Goal: Task Accomplishment & Management: Manage account settings

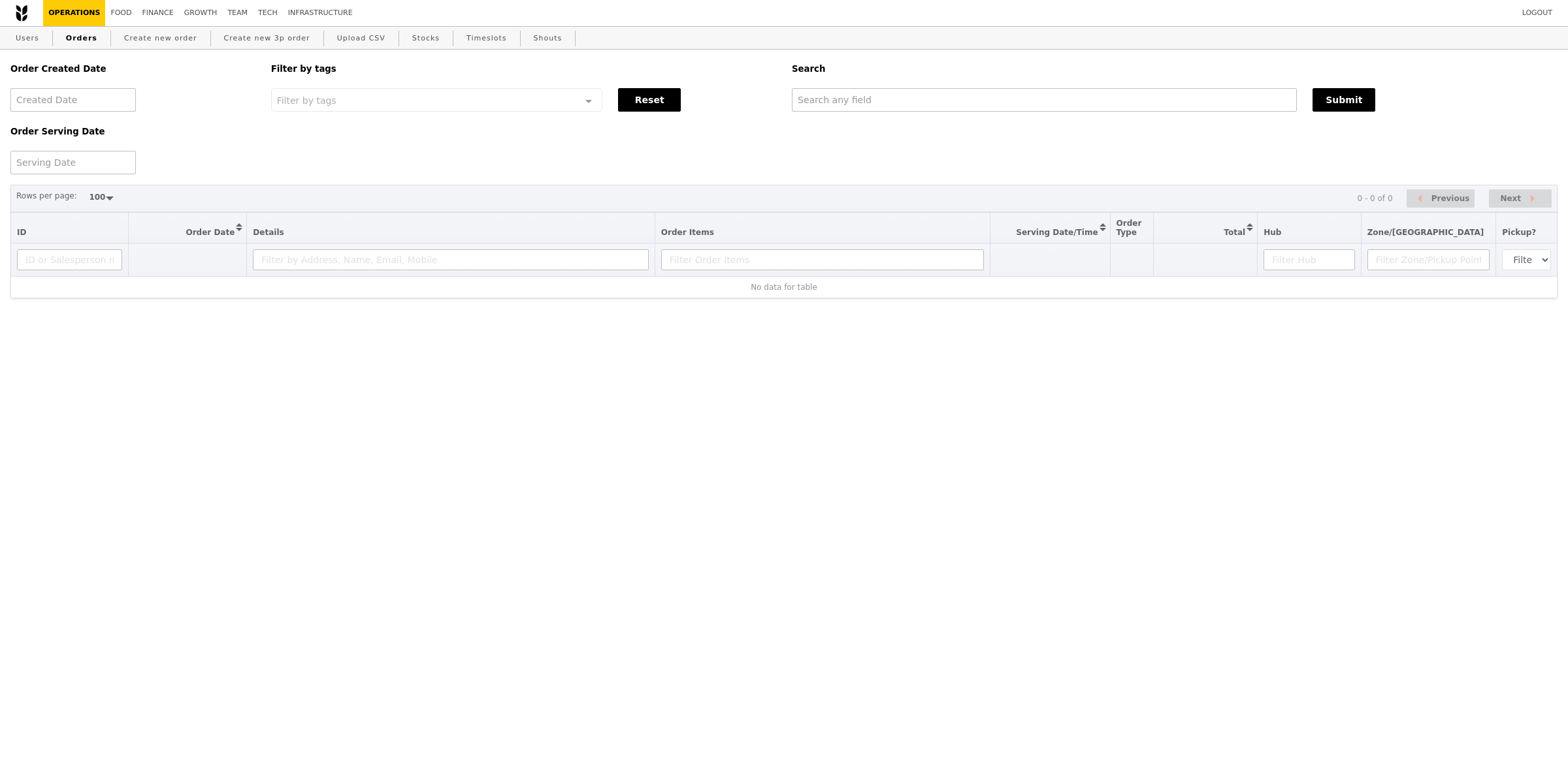
select select "100"
click at [896, 103] on input "text" at bounding box center [1044, 100] width 505 height 24
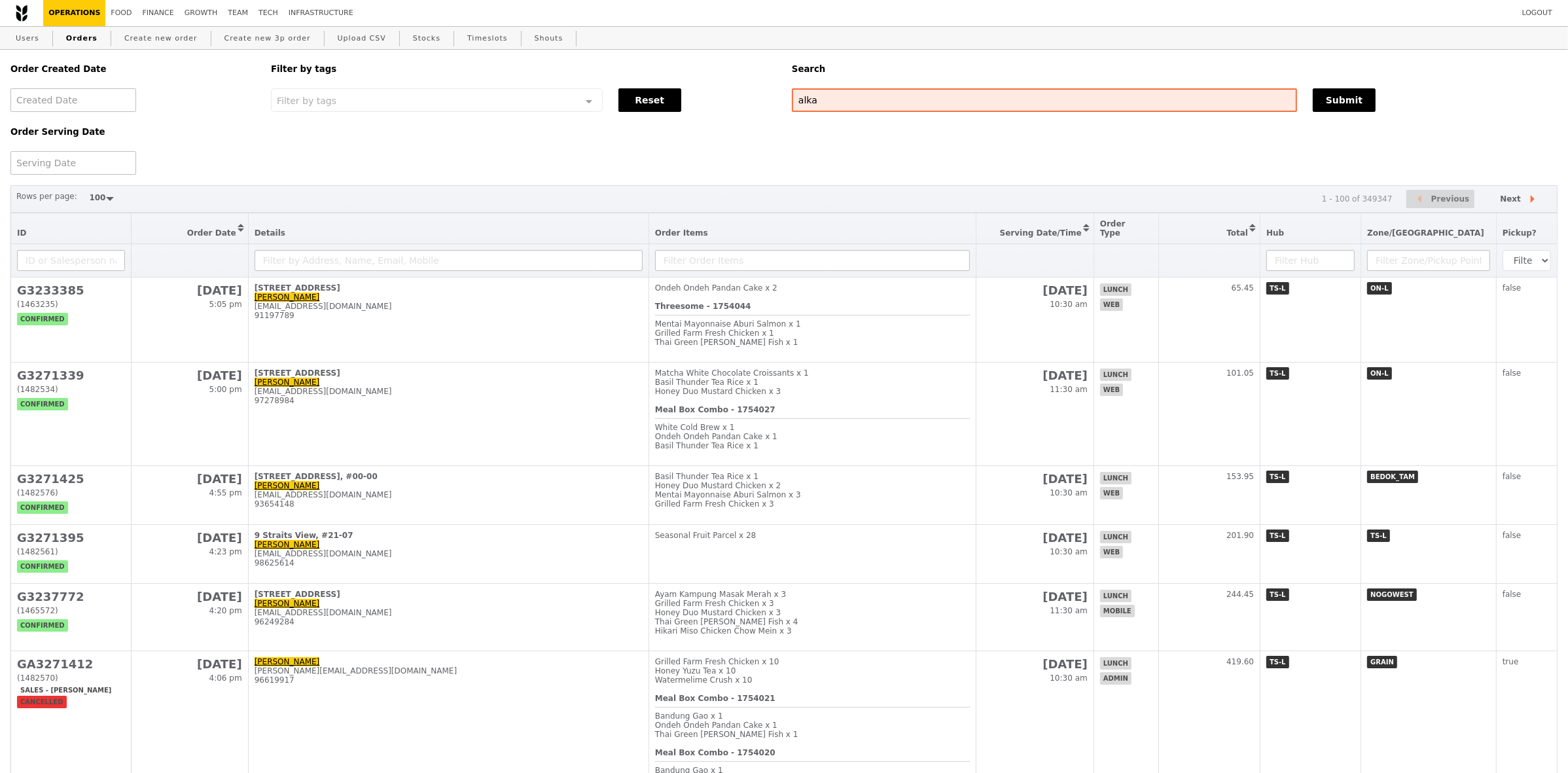
type input "alka"
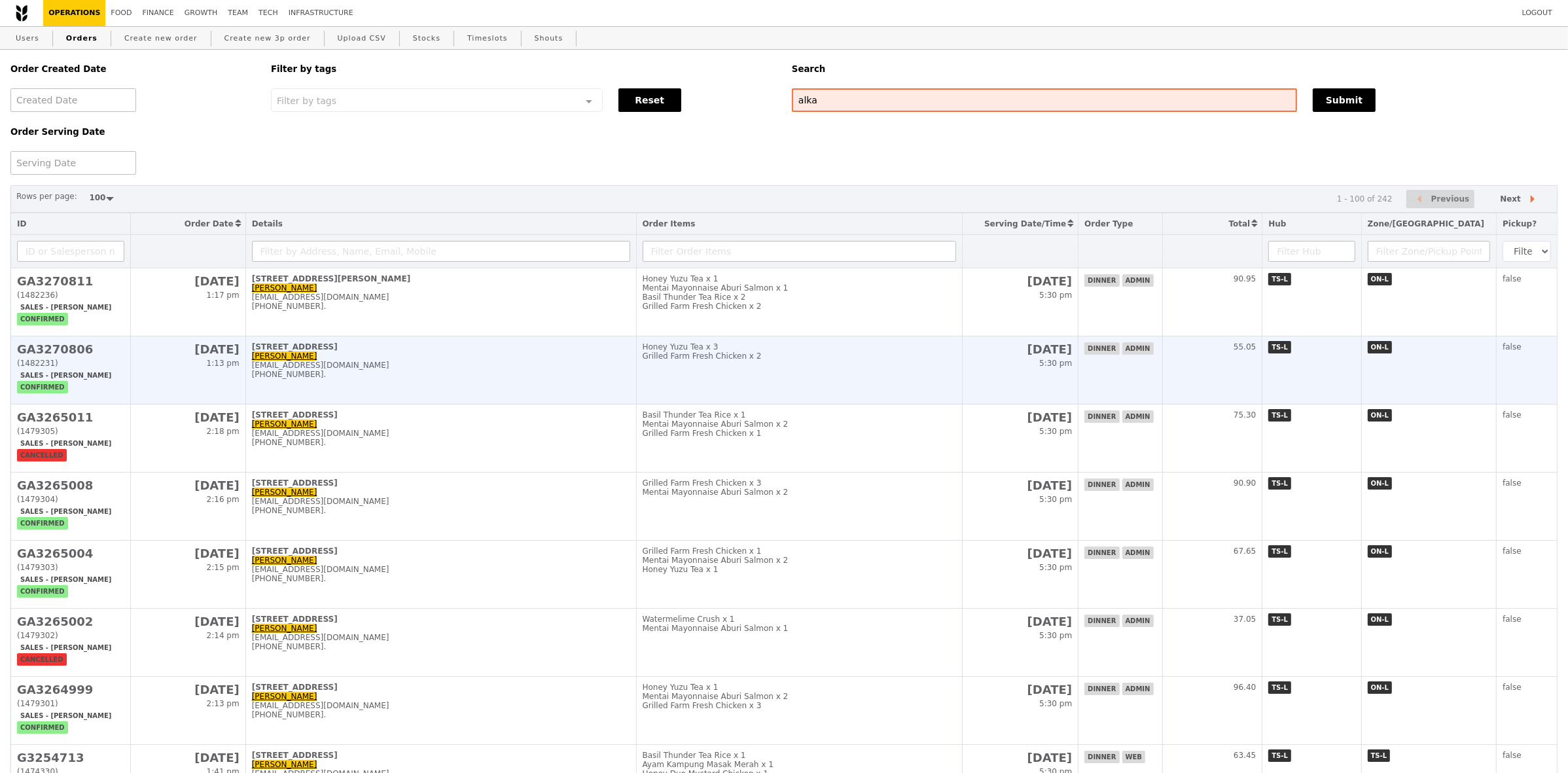
click at [777, 374] on td "Honey Yuzu Tea x 3 Grilled Farm Fresh Chicken x 2" at bounding box center [799, 370] width 326 height 68
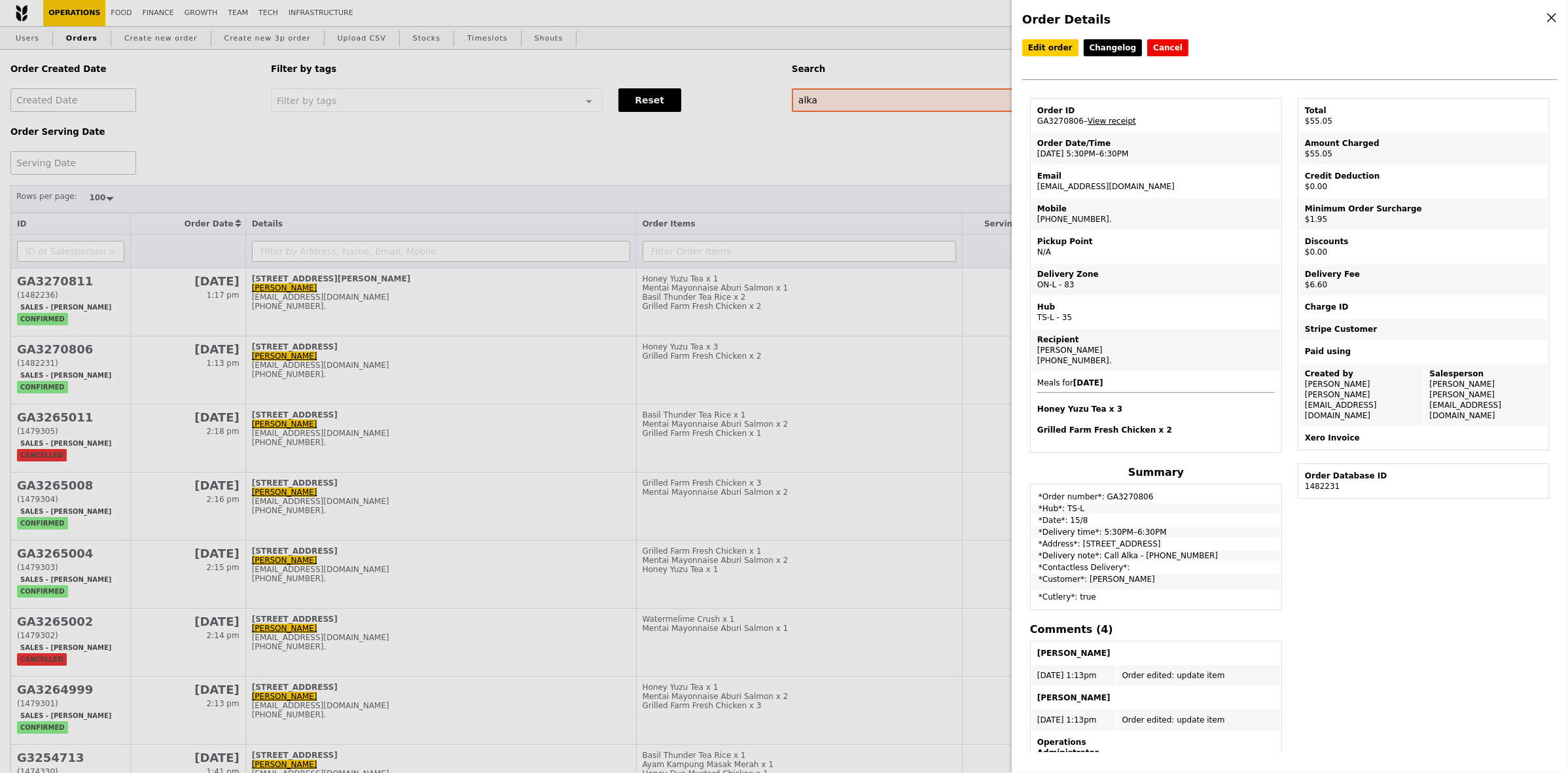
click at [1124, 126] on link "View receipt" at bounding box center [1111, 121] width 48 height 9
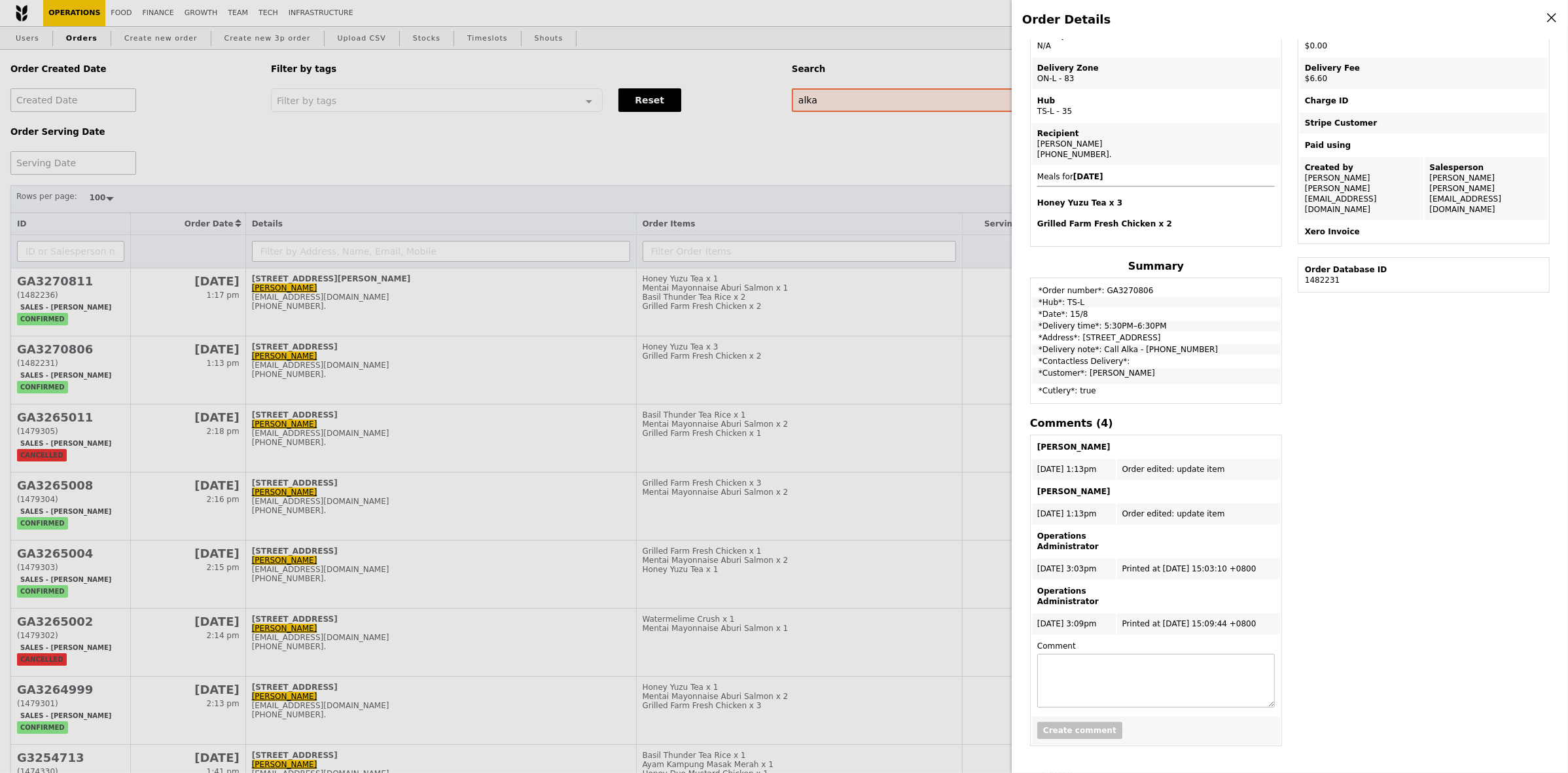
click at [881, 354] on div "Order Details Edit order Changelog Cancel Order ID GA3270806 – View receipt Ord…" at bounding box center [784, 386] width 1568 height 773
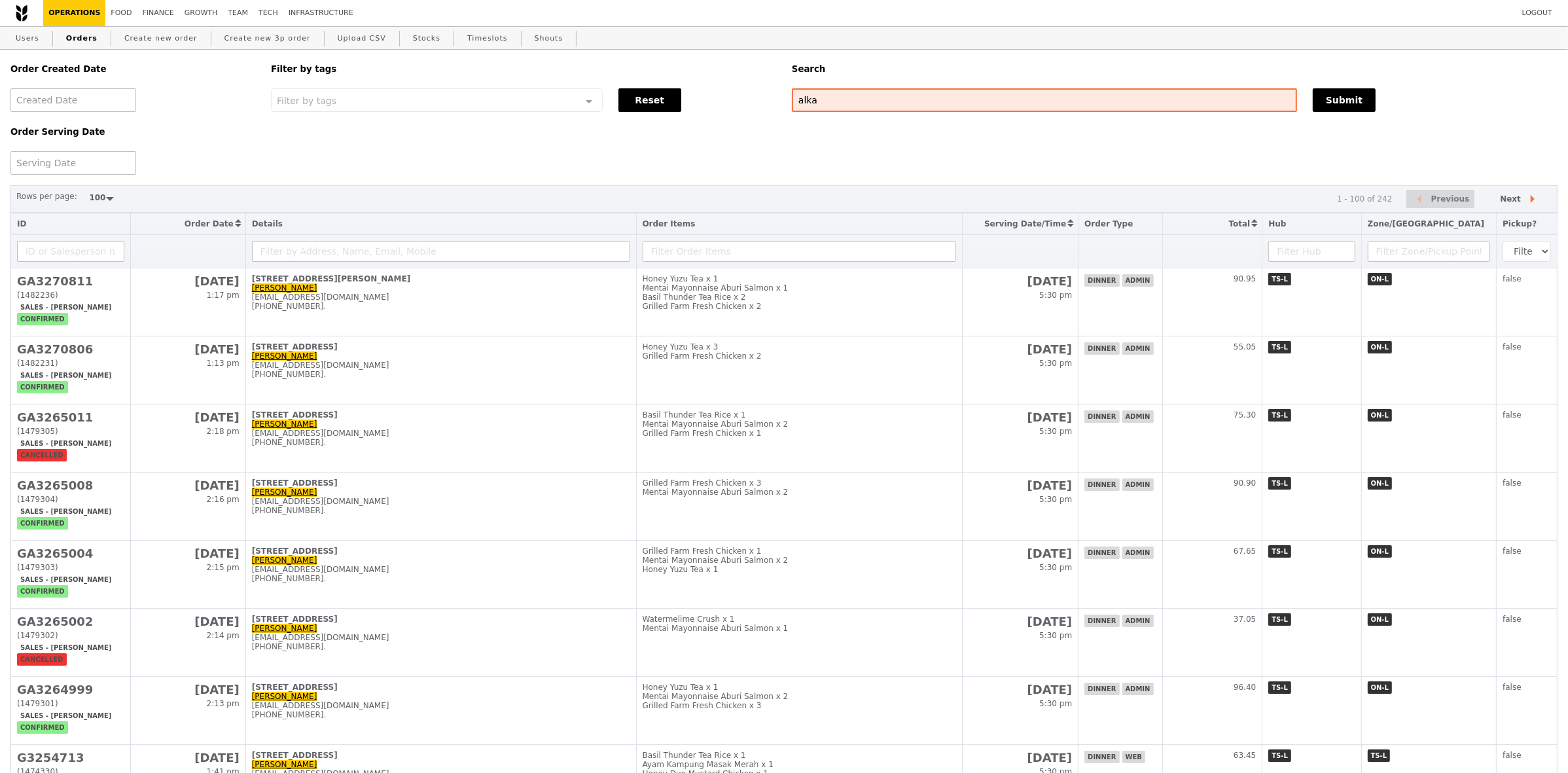
scroll to position [272, 0]
click at [881, 352] on div "Honey Yuzu Tea x 3" at bounding box center [799, 346] width 313 height 9
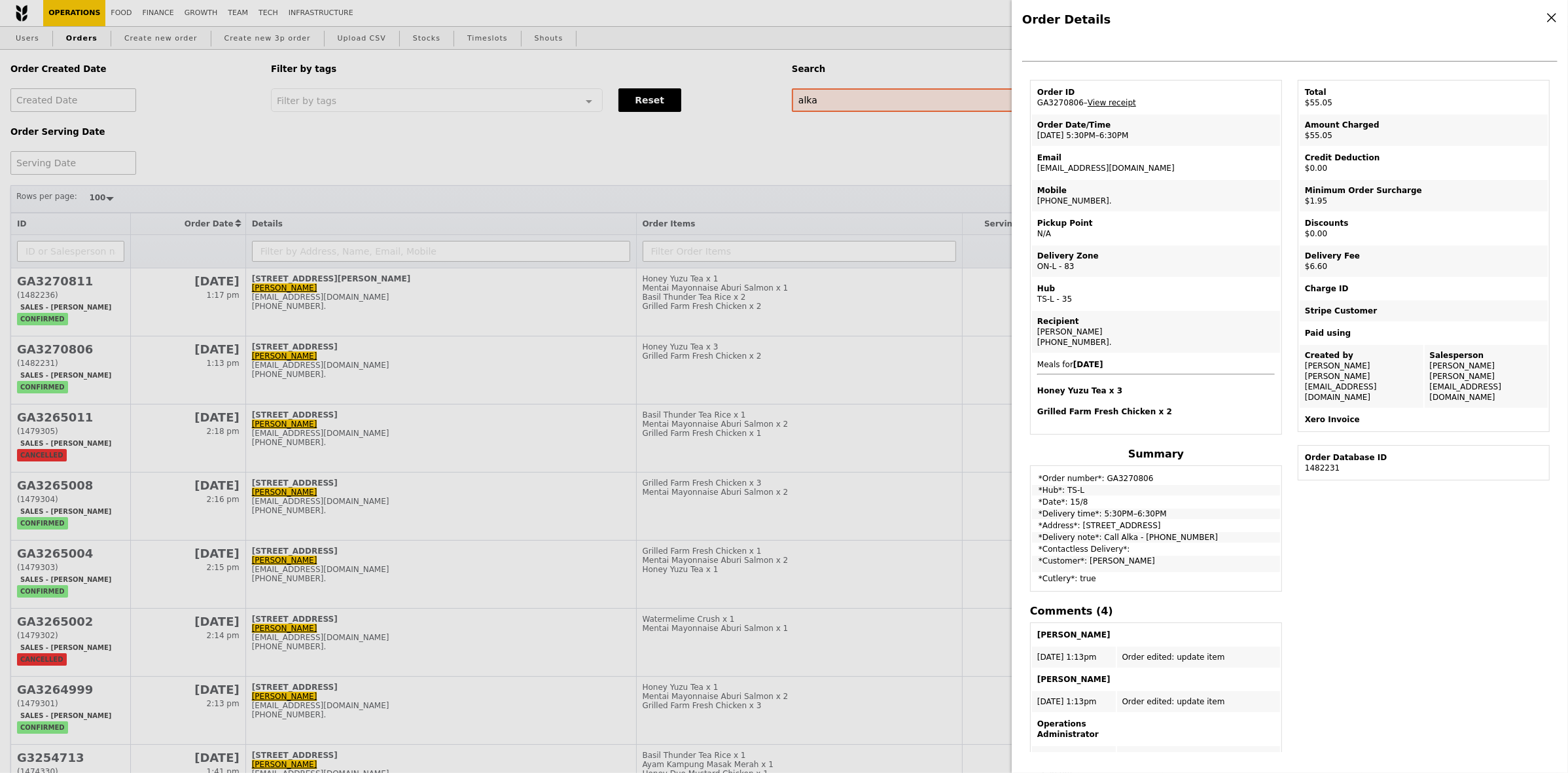
scroll to position [0, 0]
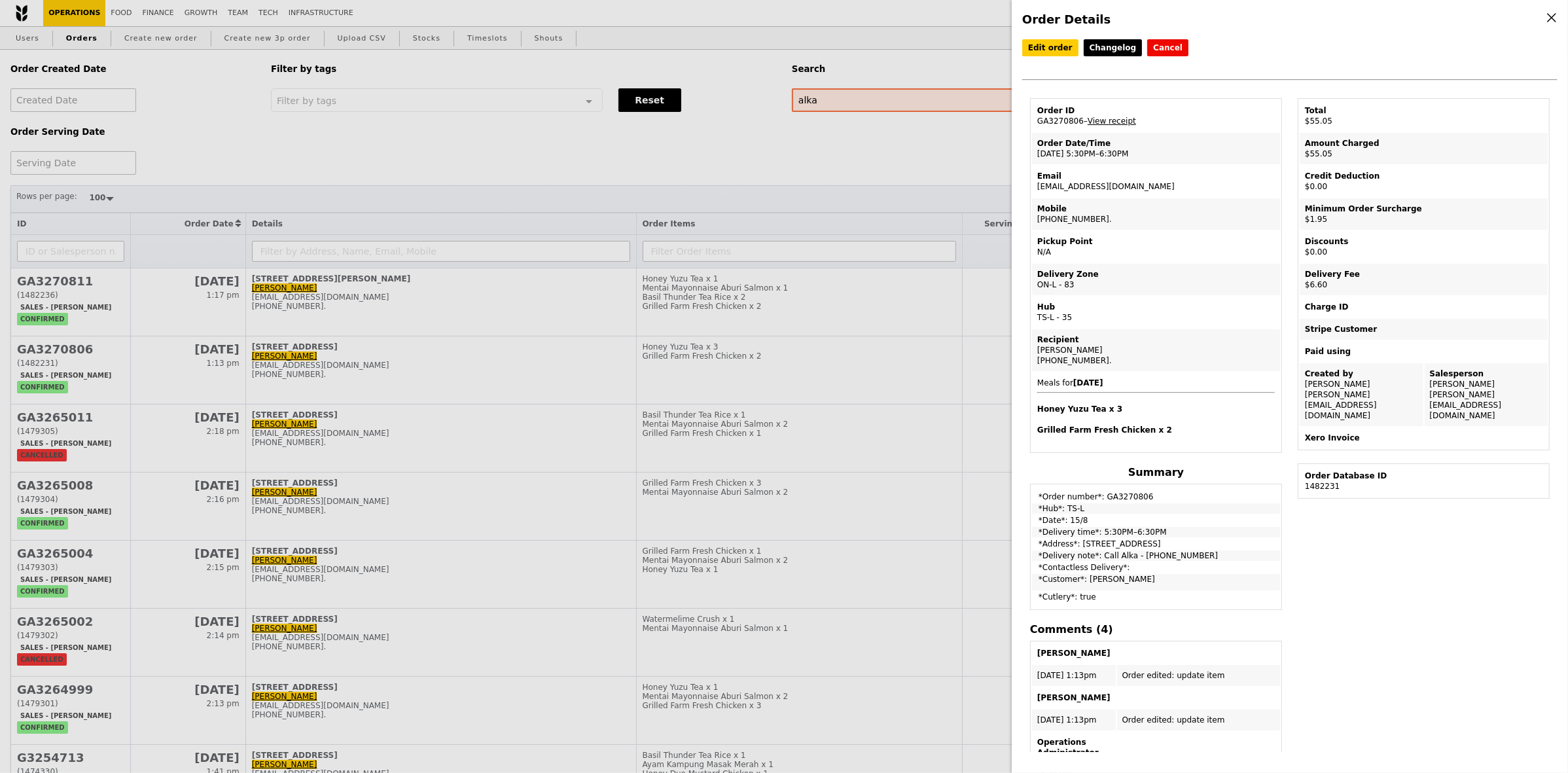
click at [630, 166] on div "Order Details Edit order Changelog Cancel Order ID GA3270806 – View receipt Ord…" at bounding box center [784, 386] width 1568 height 773
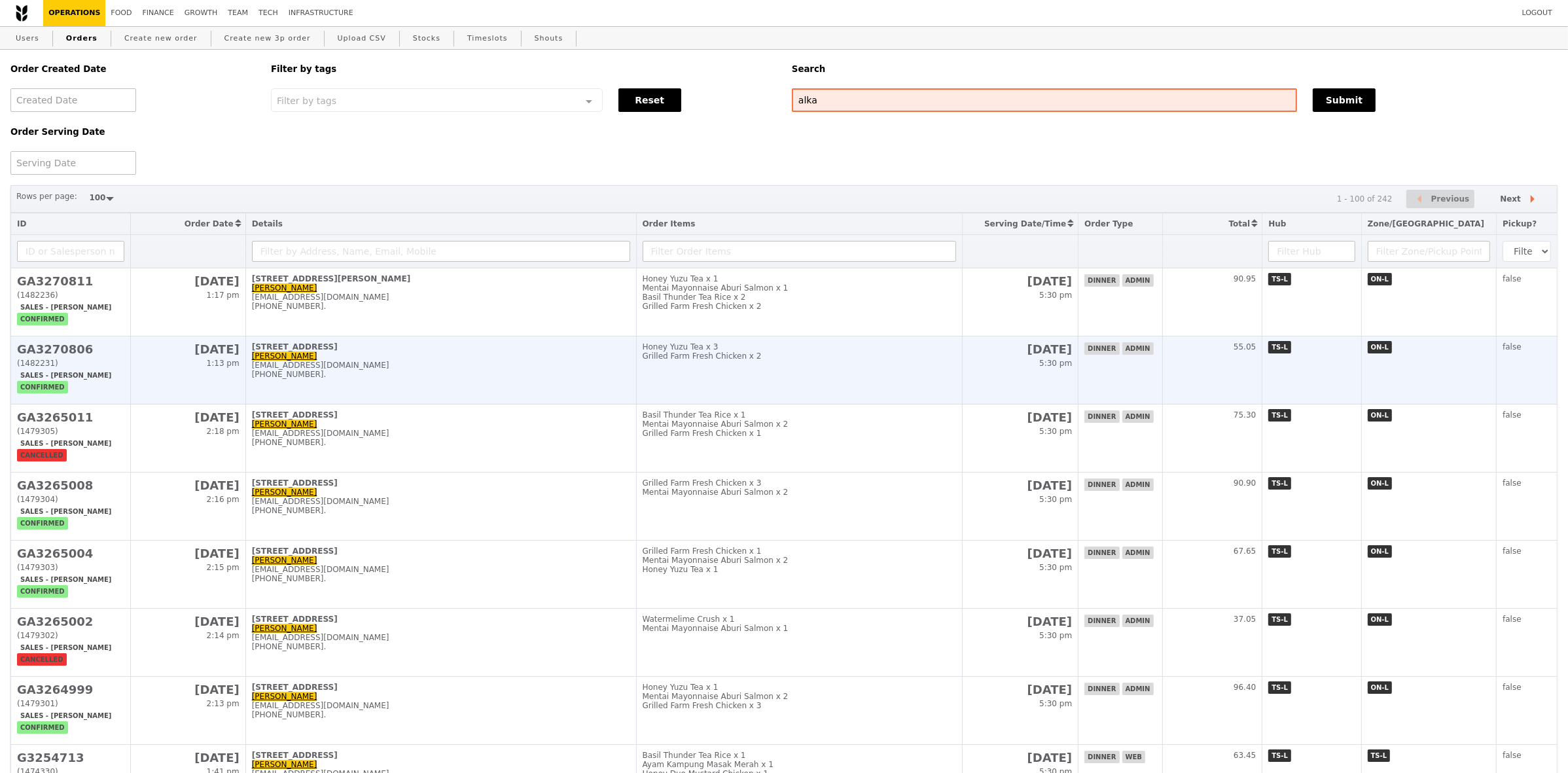
click at [845, 352] on div "Honey Yuzu Tea x 3" at bounding box center [799, 346] width 313 height 9
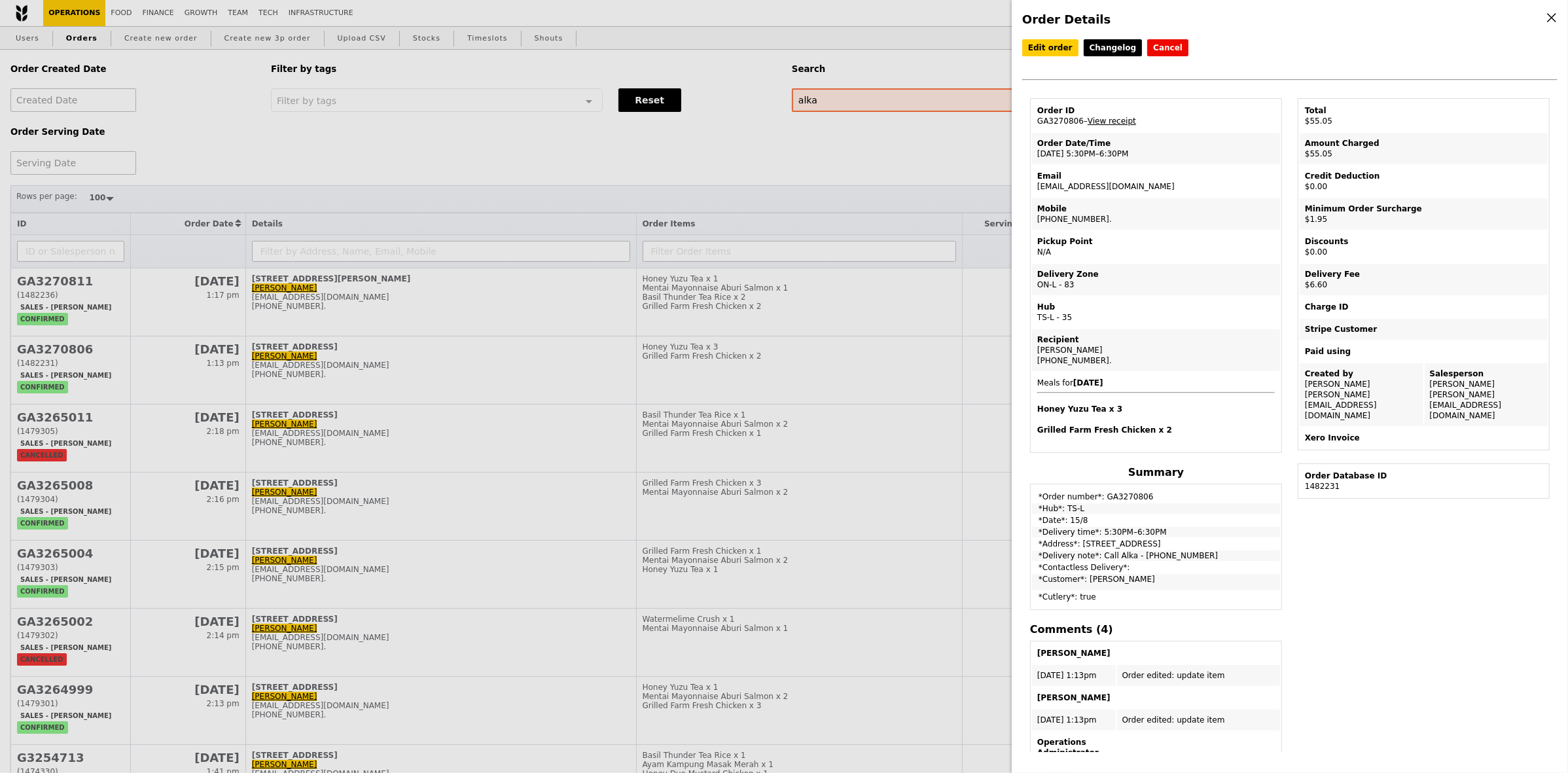
click at [1123, 122] on link "View receipt" at bounding box center [1111, 121] width 48 height 9
click at [1056, 122] on td "Order ID GA3270806 – View receipt" at bounding box center [1156, 115] width 248 height 31
copy td "GA3270806"
click at [164, 339] on div "Order Details Edit order Changelog Cancel Order ID GA3270806 – View receipt Ord…" at bounding box center [784, 386] width 1568 height 773
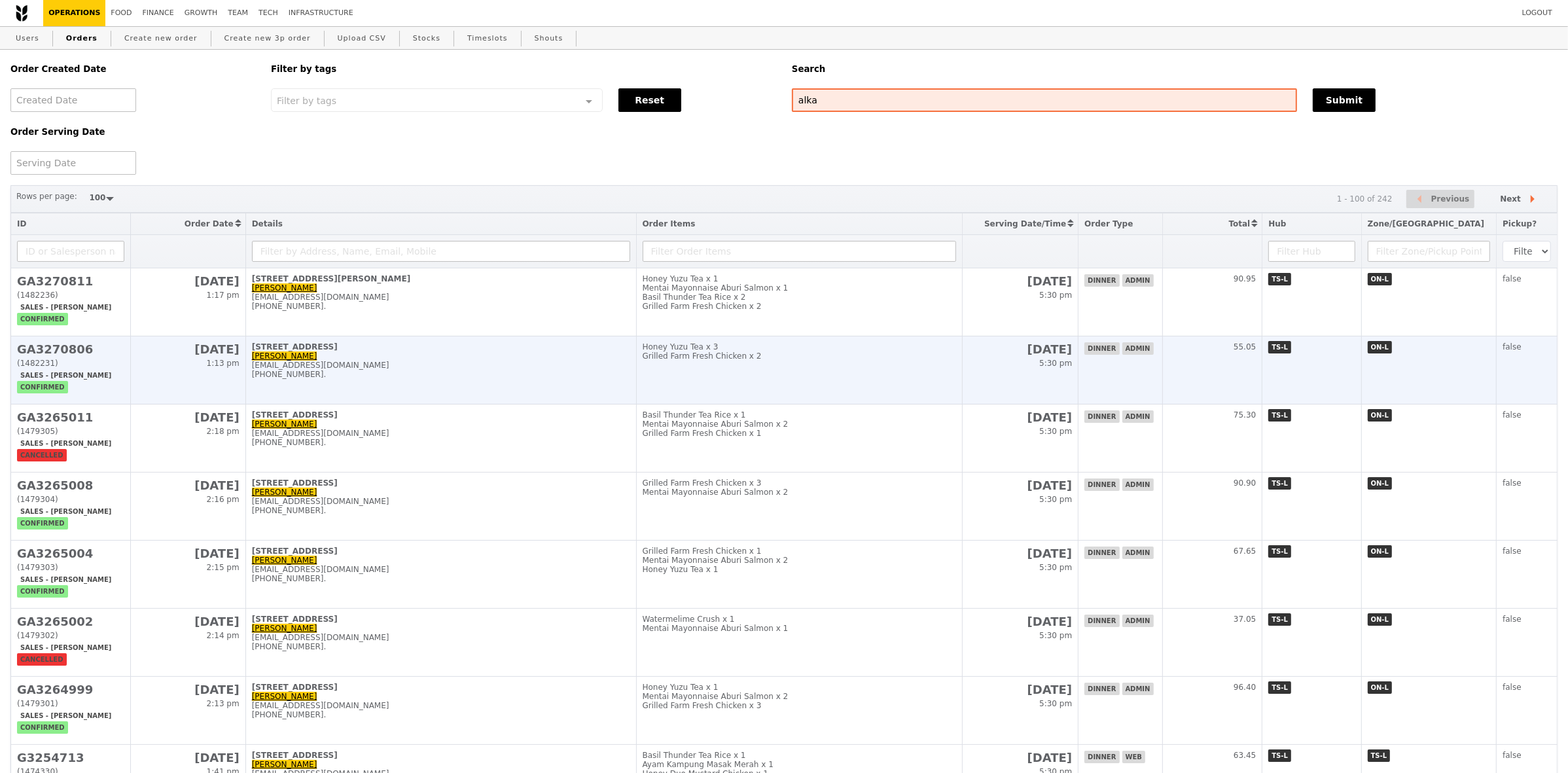
click at [76, 356] on h2 "GA3270806" at bounding box center [70, 349] width 107 height 14
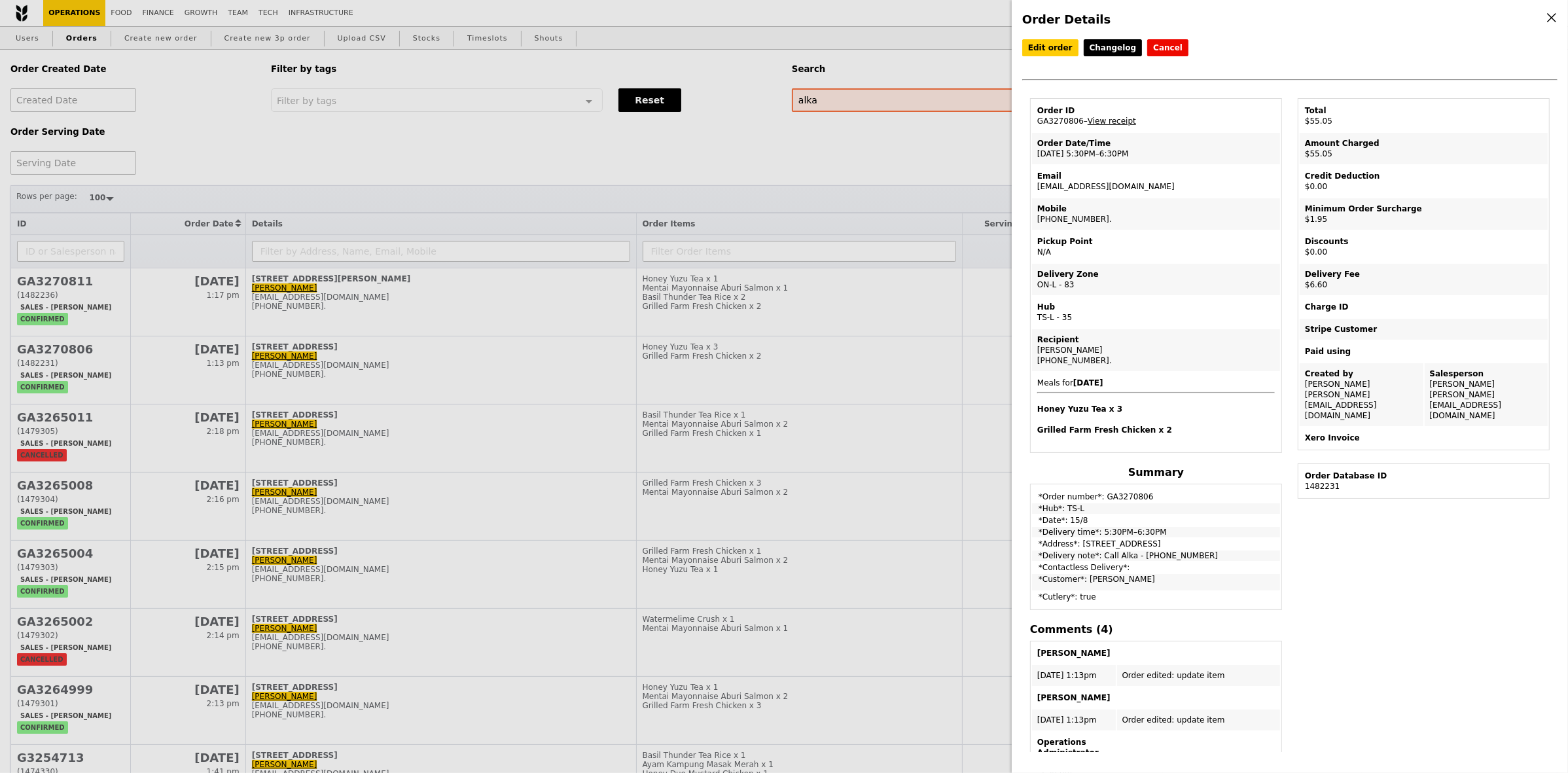
drag, startPoint x: 76, startPoint y: 362, endPoint x: 1050, endPoint y: 122, distance: 1003.1
click at [1050, 122] on td "Order ID GA3270806 – View receipt" at bounding box center [1156, 115] width 248 height 31
copy td "GA3270806"
click at [508, 321] on div "Order Details Edit order Changelog Cancel Order ID GA3270806 – View receipt Ord…" at bounding box center [784, 386] width 1568 height 773
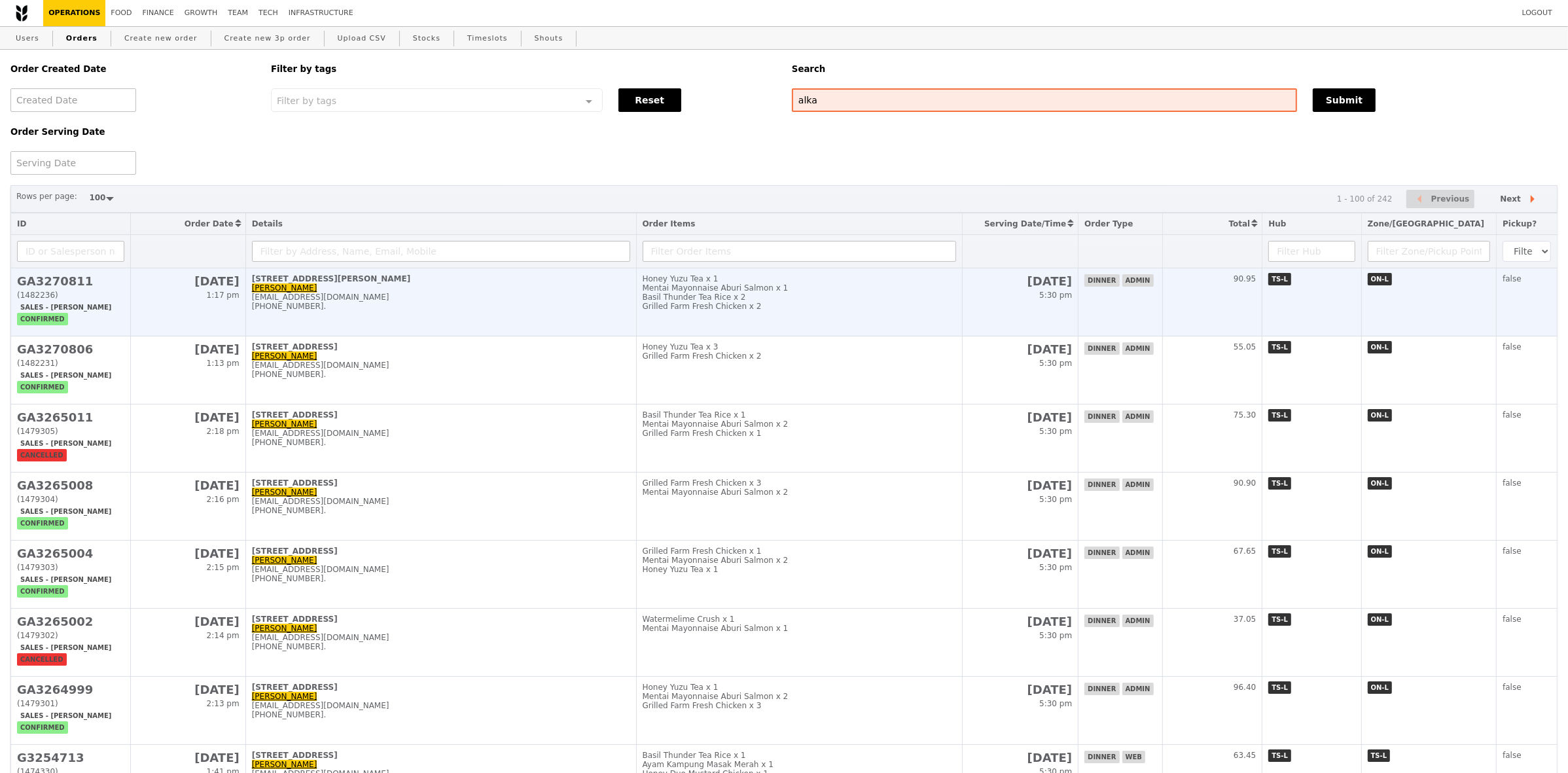
click at [473, 311] on div "+918527370099." at bounding box center [441, 306] width 378 height 9
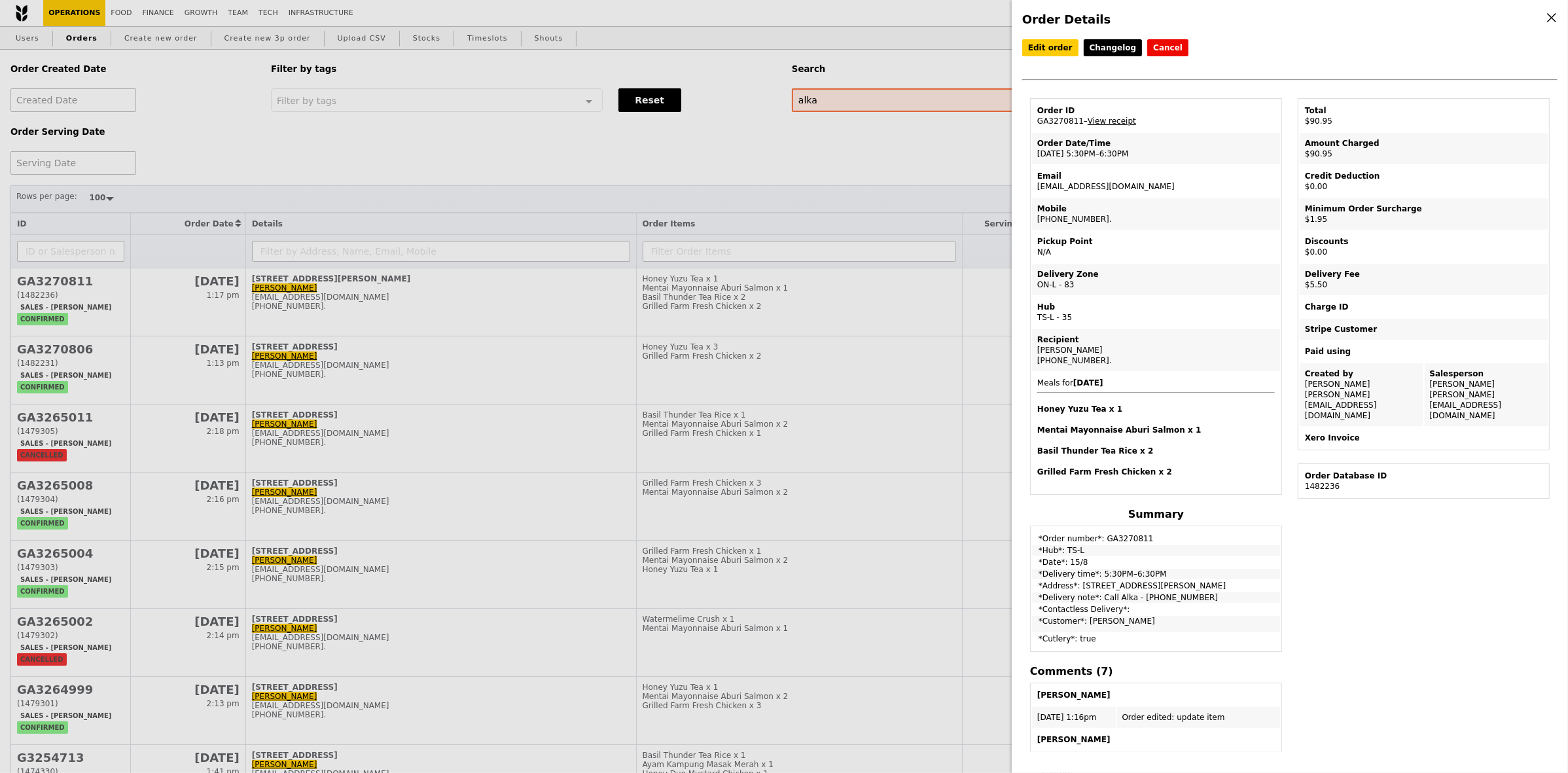
click at [1052, 123] on td "Order ID GA3270811 – View receipt" at bounding box center [1156, 115] width 248 height 31
copy td "GA3270811"
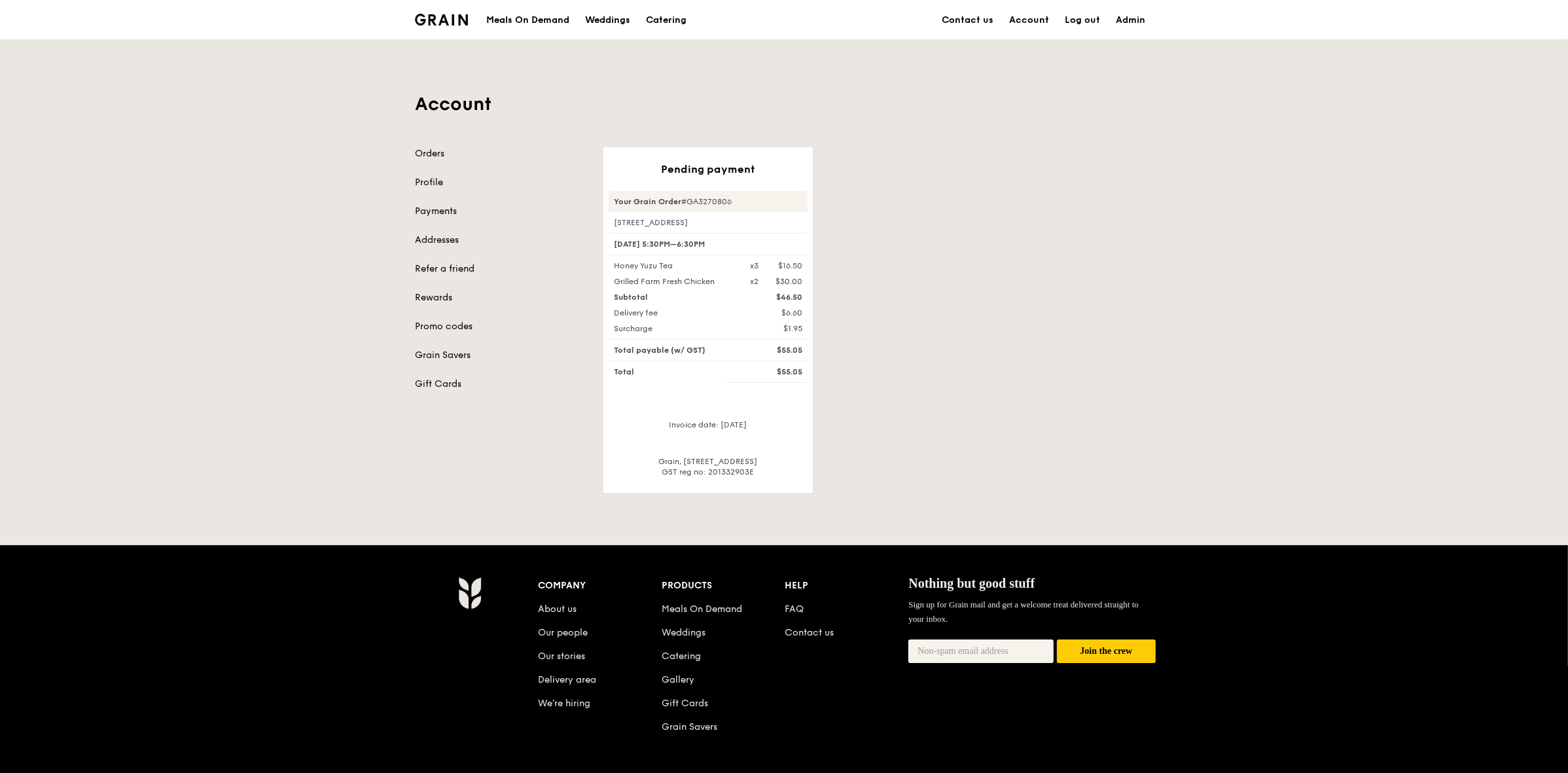
click at [712, 218] on div "[STREET_ADDRESS]" at bounding box center [708, 222] width 199 height 10
drag, startPoint x: 642, startPoint y: 218, endPoint x: 720, endPoint y: 220, distance: 78.0
click at [718, 221] on div "[STREET_ADDRESS]" at bounding box center [708, 222] width 199 height 10
click at [756, 217] on div "Your Grain Order #GA3270806 [STREET_ADDRESS] [DATE] 5:30PM–6:30PM Honey Yuzu Te…" at bounding box center [708, 334] width 199 height 286
click at [718, 203] on div "Your Grain Order #GA3270806" at bounding box center [708, 201] width 199 height 21
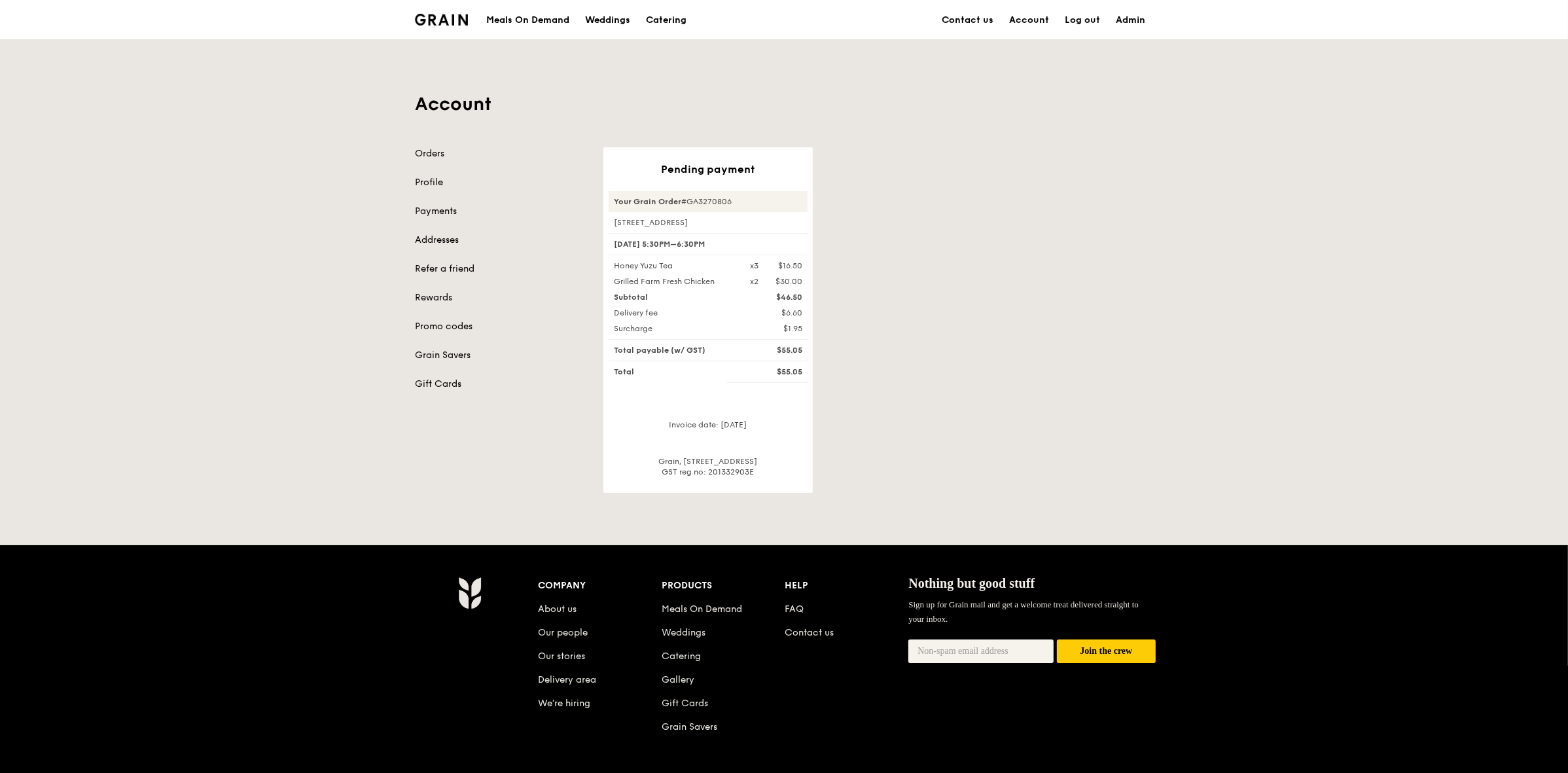
click at [718, 203] on div "Your Grain Order #GA3270806" at bounding box center [708, 201] width 199 height 21
copy div "GA3270806"
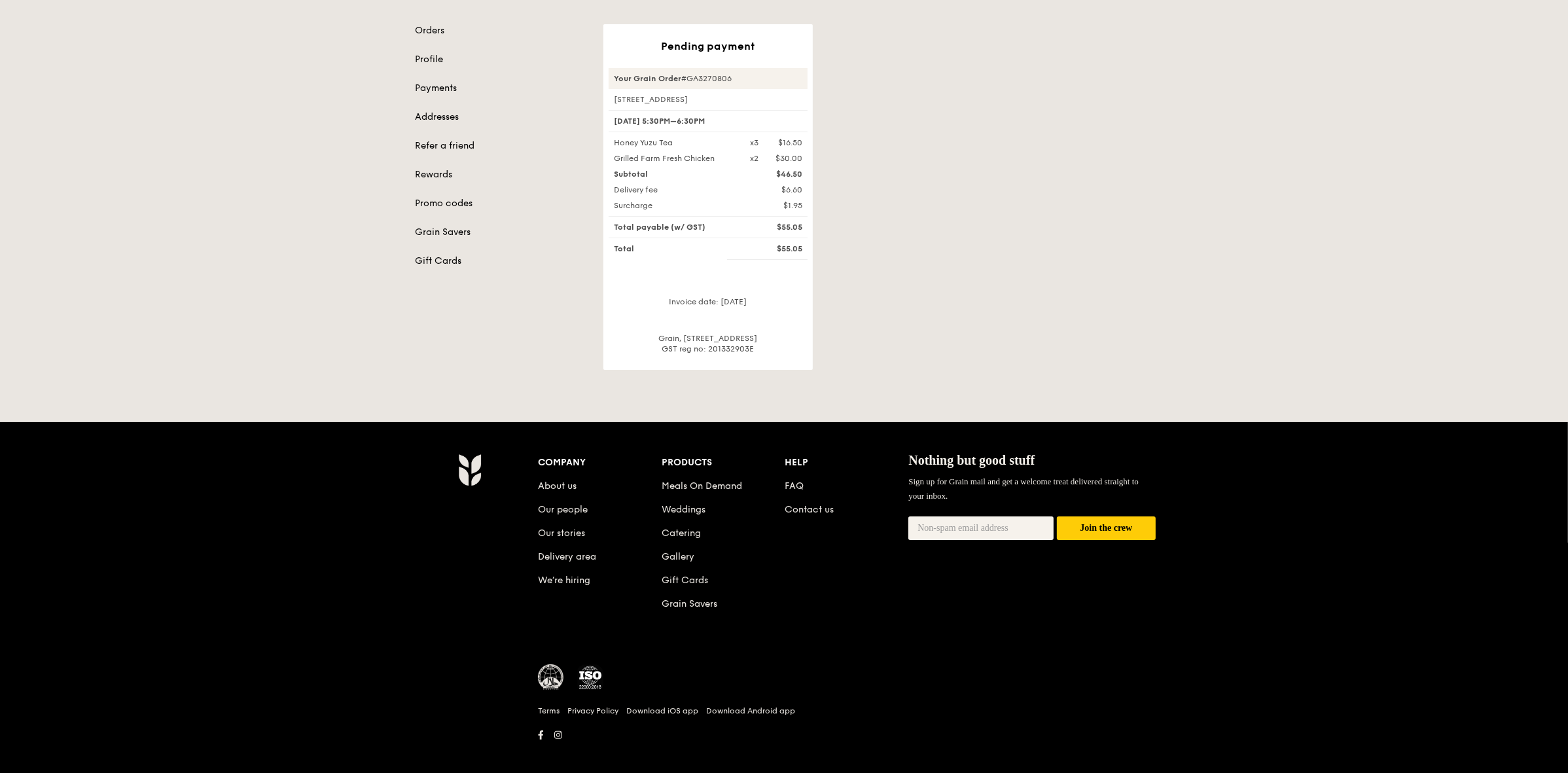
scroll to position [138, 0]
